Goal: Information Seeking & Learning: Learn about a topic

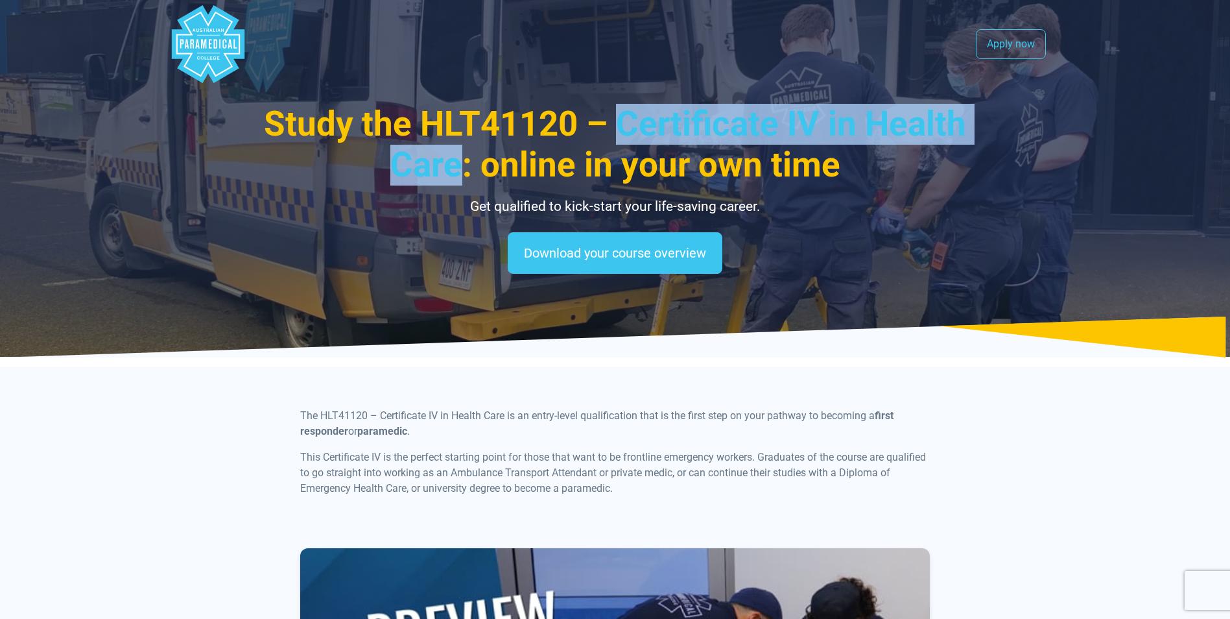
drag, startPoint x: 617, startPoint y: 131, endPoint x: 463, endPoint y: 171, distance: 159.5
click at [463, 171] on span "Study the HLT41120 – Certificate IV in Health Care: online in your own time" at bounding box center [615, 144] width 702 height 81
copy span "Certificate IV in Health Care"
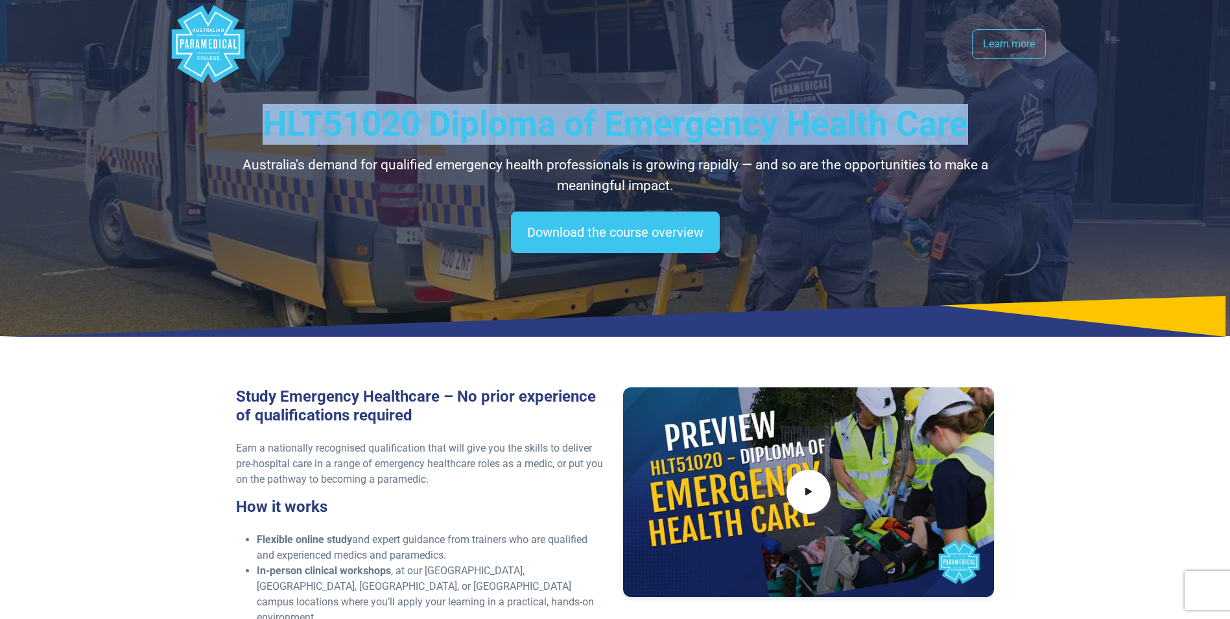
drag, startPoint x: 263, startPoint y: 134, endPoint x: 973, endPoint y: 142, distance: 710.0
click at [973, 142] on h1 "HLT51020 Diploma of Emergency Health Care" at bounding box center [615, 124] width 759 height 41
copy span "HLT51020 Diploma of Emergency Health Care"
